Goal: Transaction & Acquisition: Purchase product/service

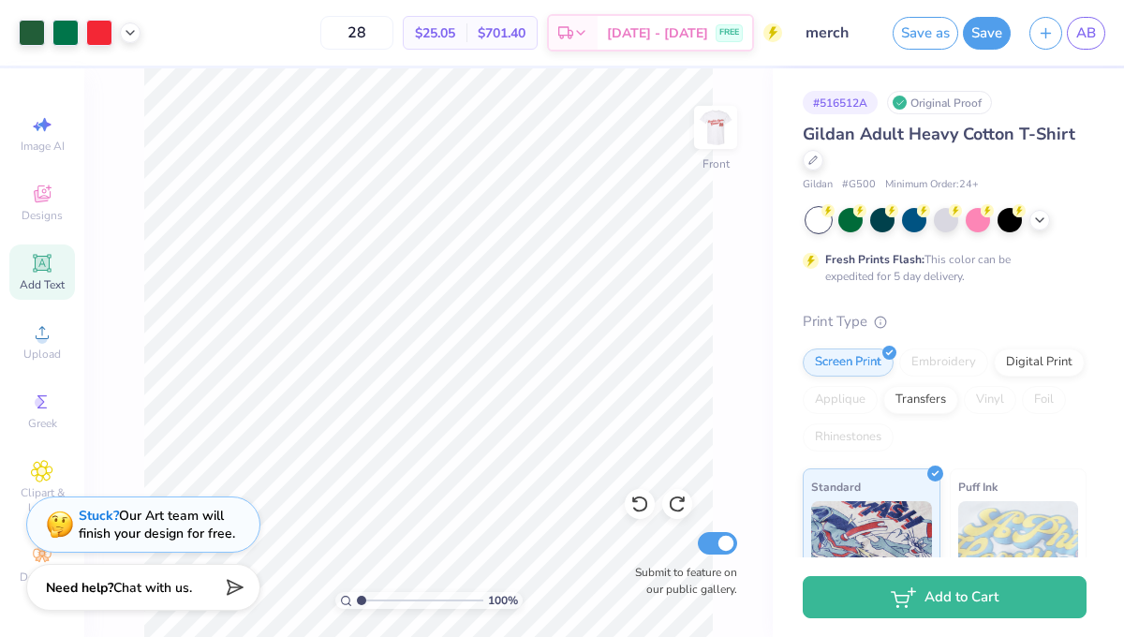
scroll to position [334, 0]
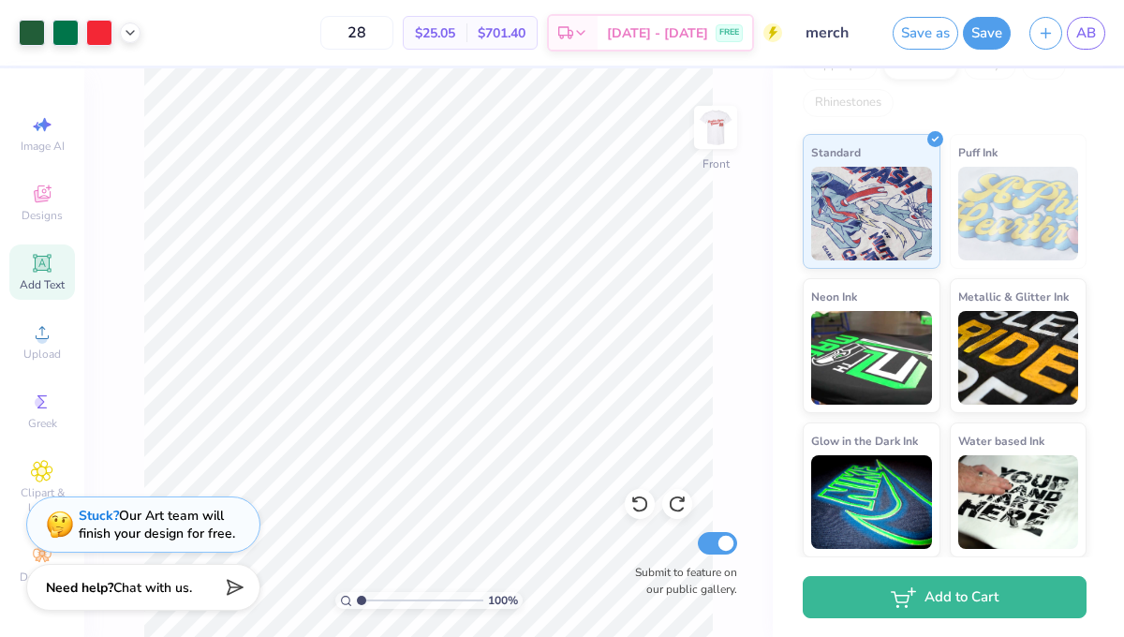
click at [863, 572] on div "Add to Cart" at bounding box center [948, 597] width 351 height 80
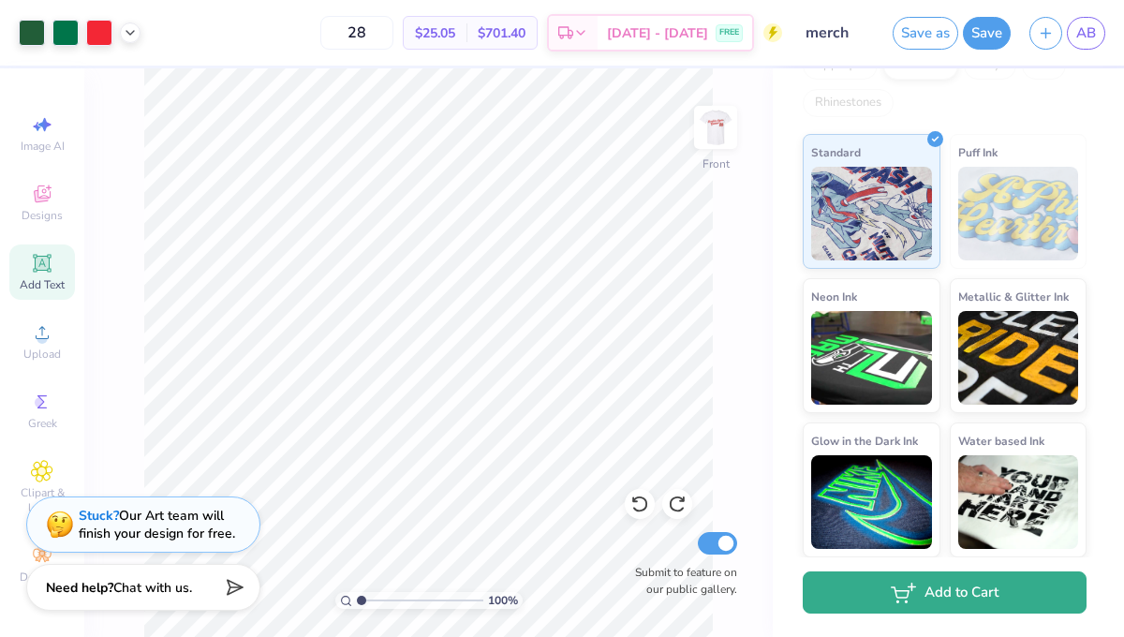
click at [859, 587] on button "Add to Cart" at bounding box center [945, 593] width 284 height 42
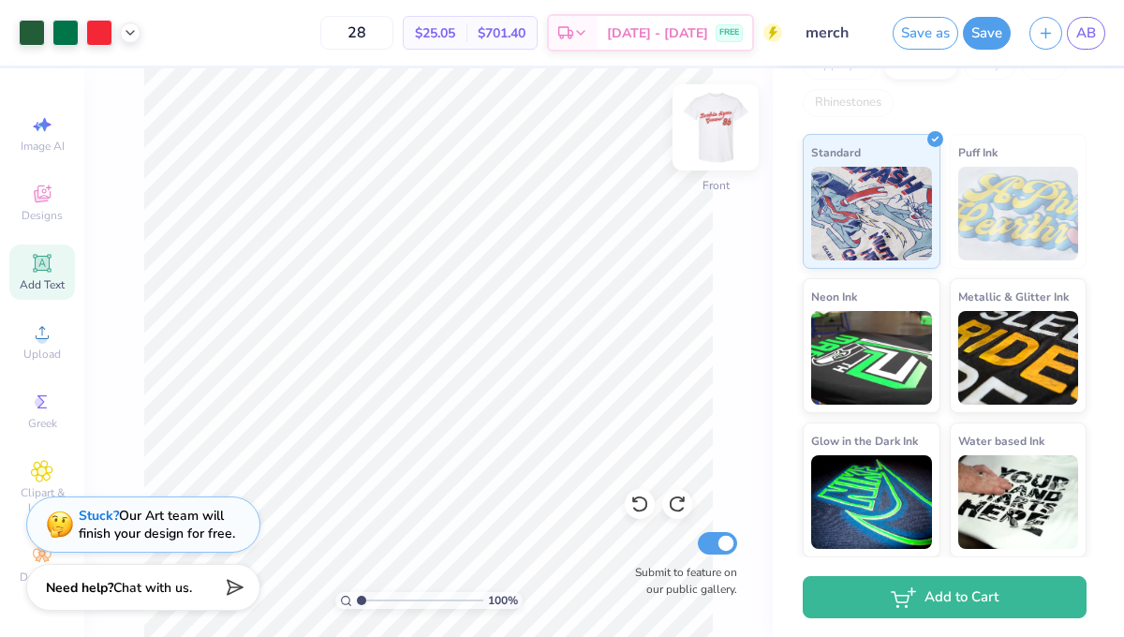
click at [708, 148] on img at bounding box center [715, 127] width 75 height 75
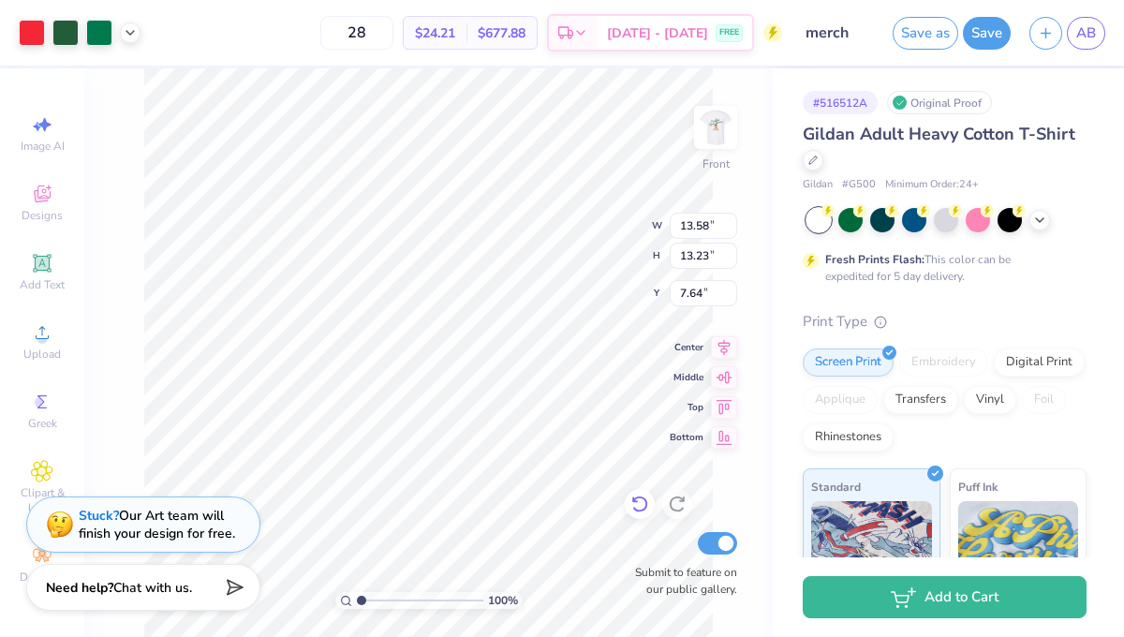
type input "7.18"
type input "13.18"
type input "12.84"
click at [714, 124] on img at bounding box center [715, 127] width 75 height 75
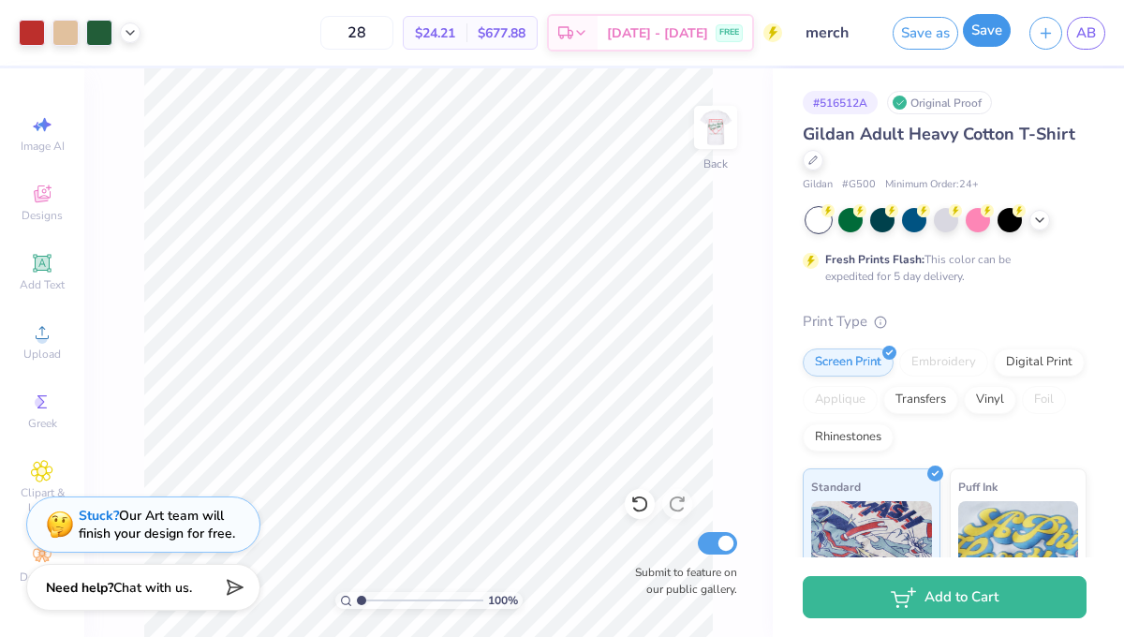
click at [981, 28] on button "Save" at bounding box center [987, 30] width 48 height 33
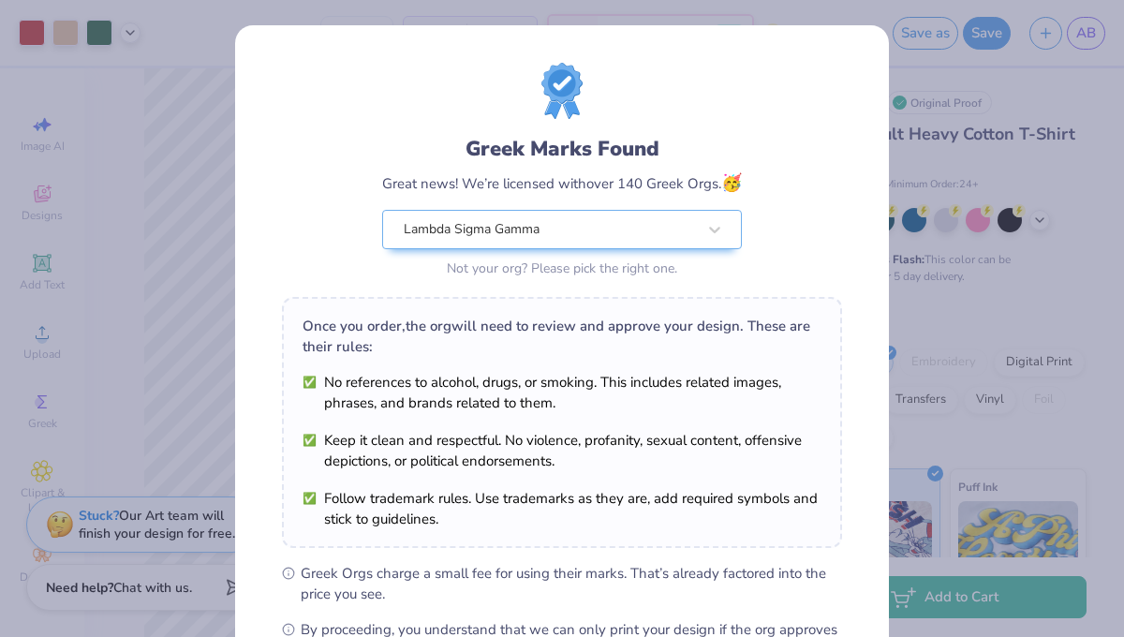
scroll to position [240, 0]
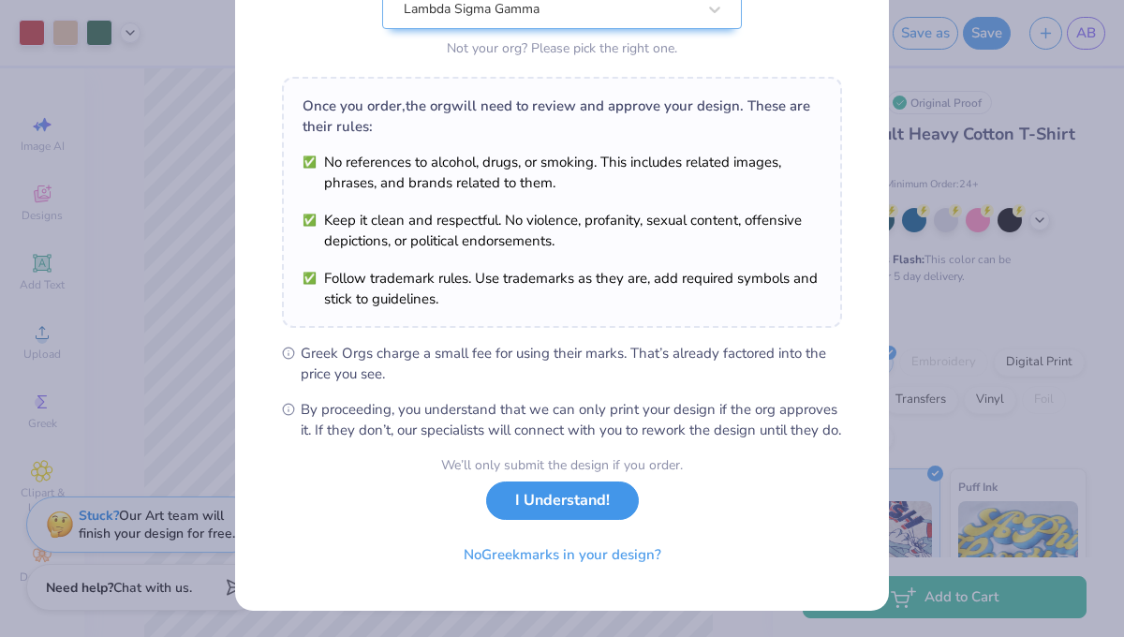
click at [577, 495] on button "I Understand!" at bounding box center [562, 501] width 153 height 38
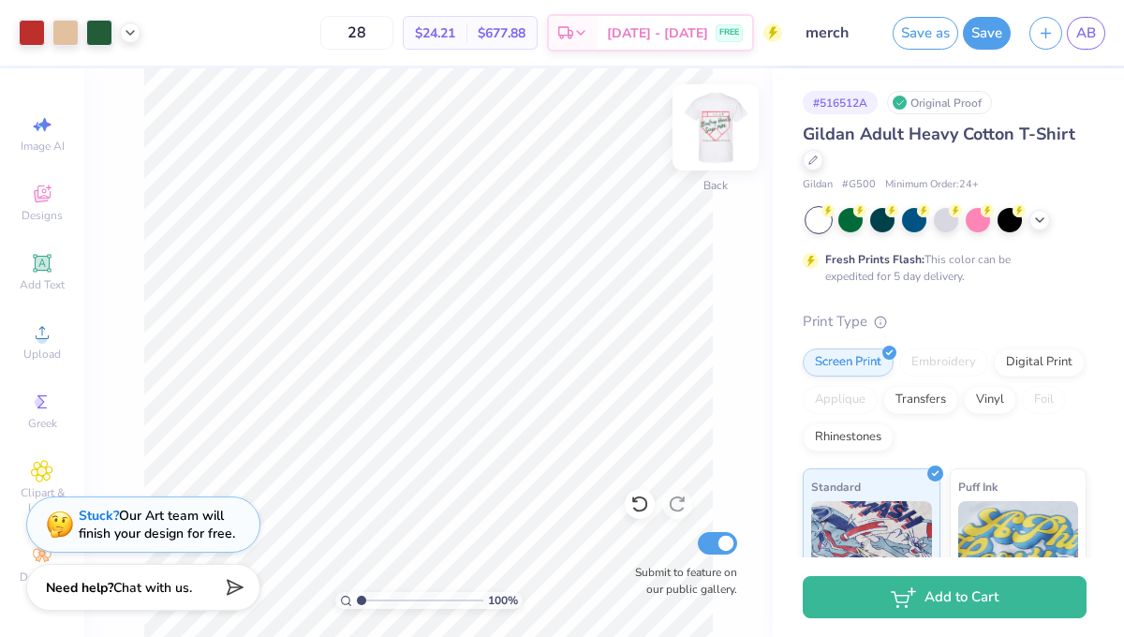
click at [711, 113] on img at bounding box center [715, 127] width 75 height 75
